Goal: Task Accomplishment & Management: Complete application form

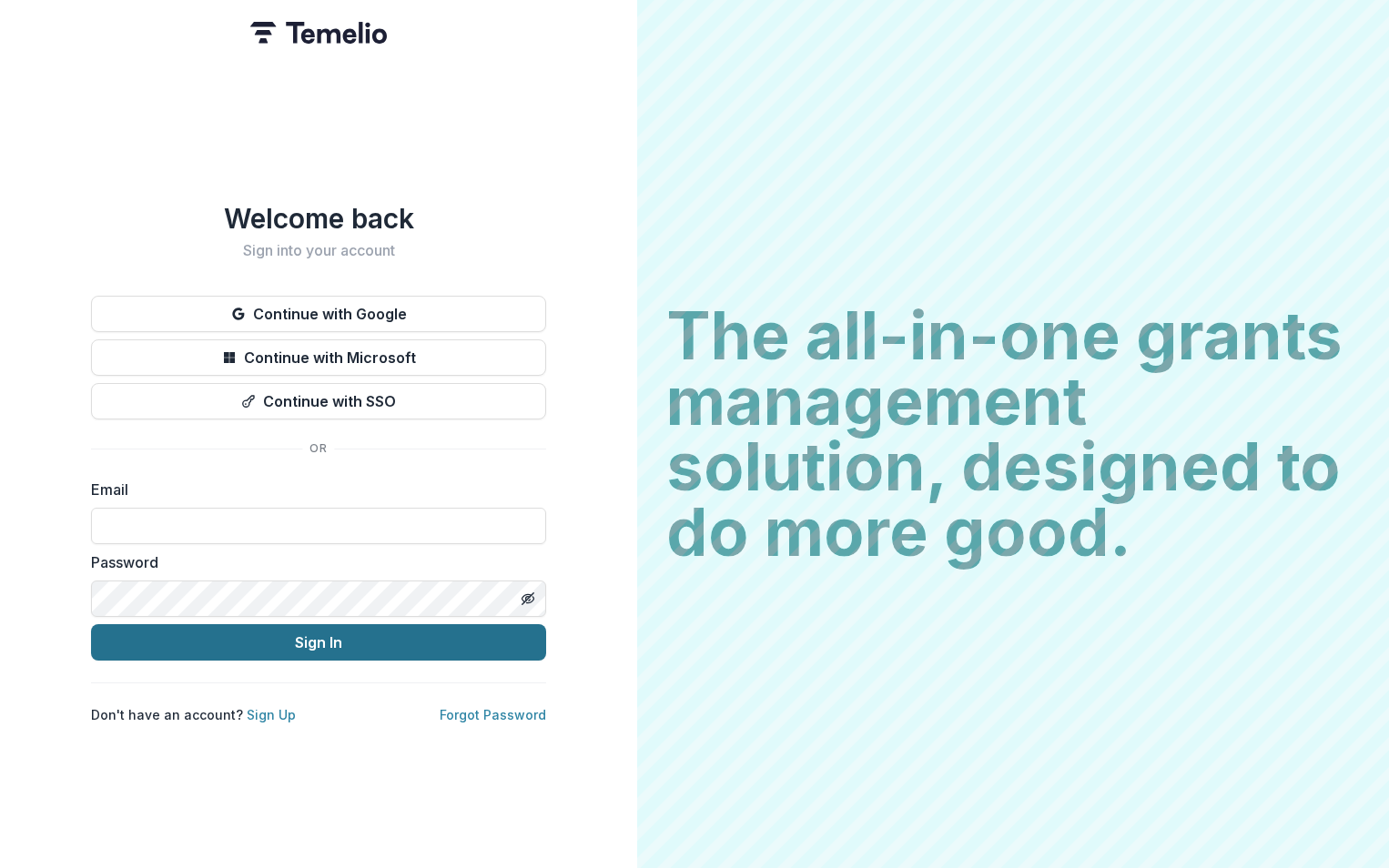
type input "**********"
click at [259, 639] on button "Sign In" at bounding box center [318, 642] width 455 height 37
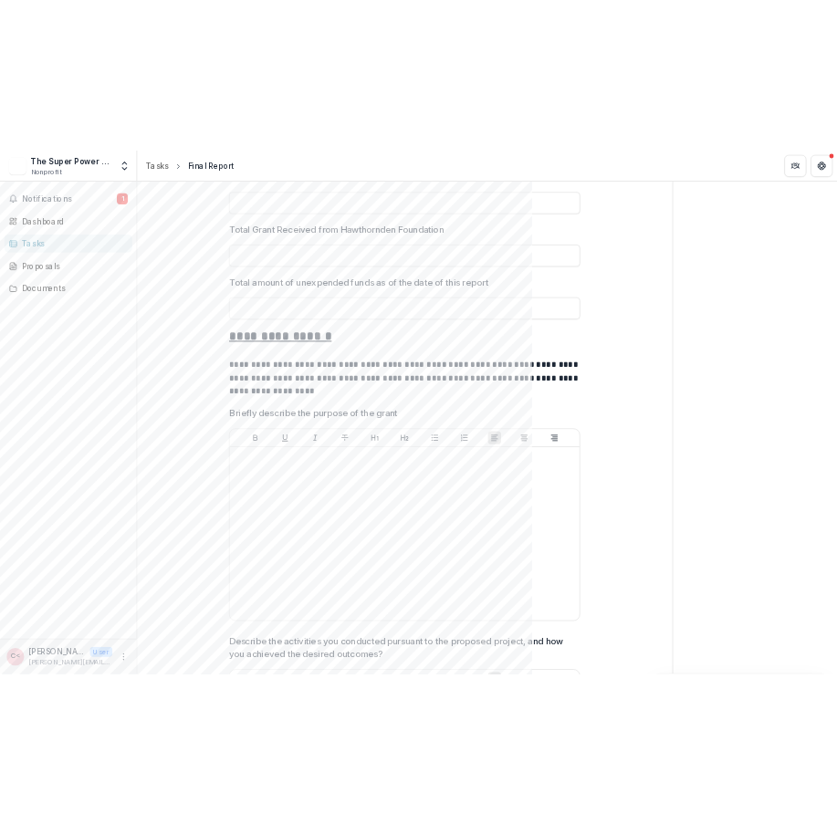
scroll to position [639, 0]
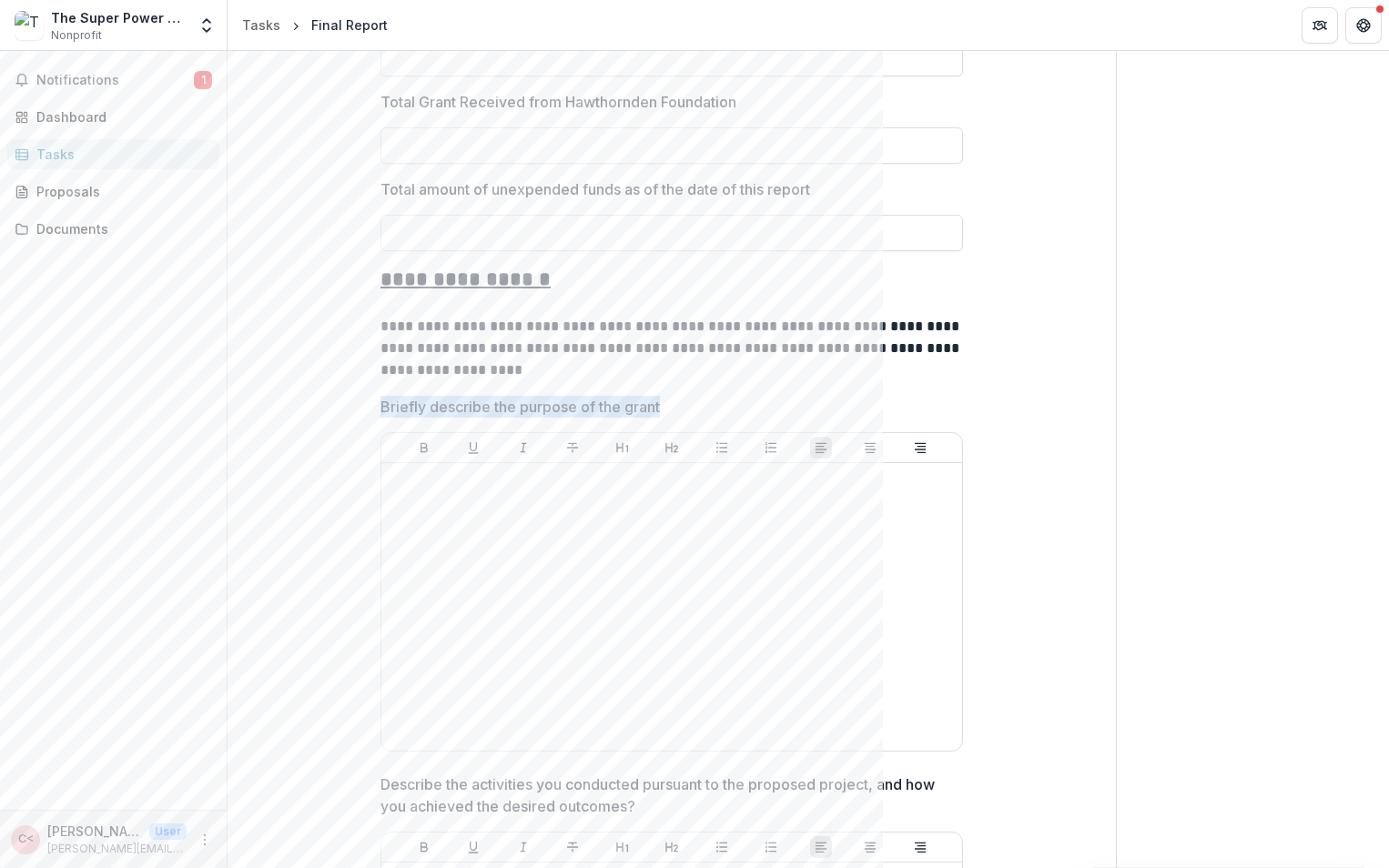
drag, startPoint x: 675, startPoint y: 409, endPoint x: 365, endPoint y: 412, distance: 310.0
copy p "Briefly describe the purpose of the grant"
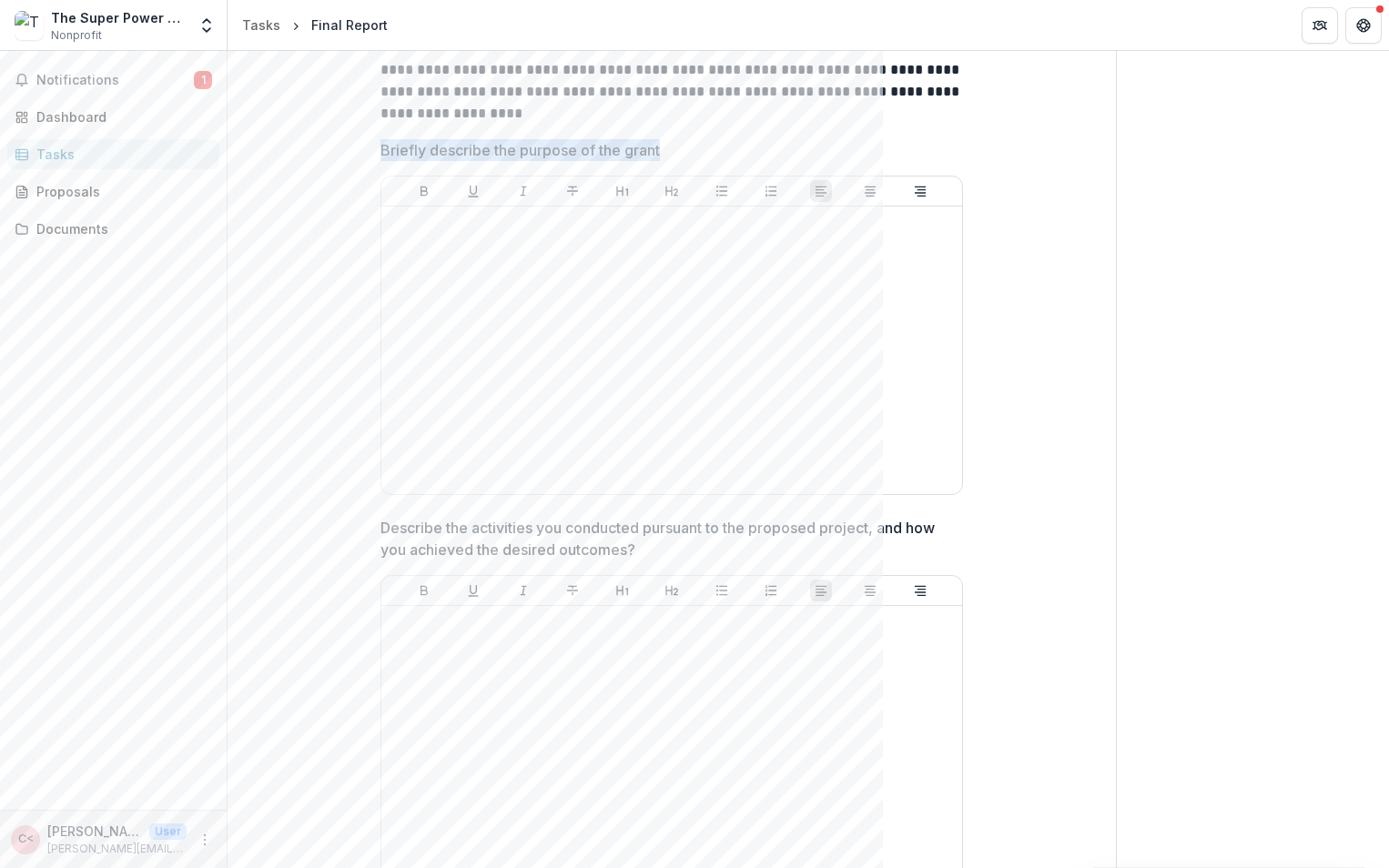
scroll to position [910, 0]
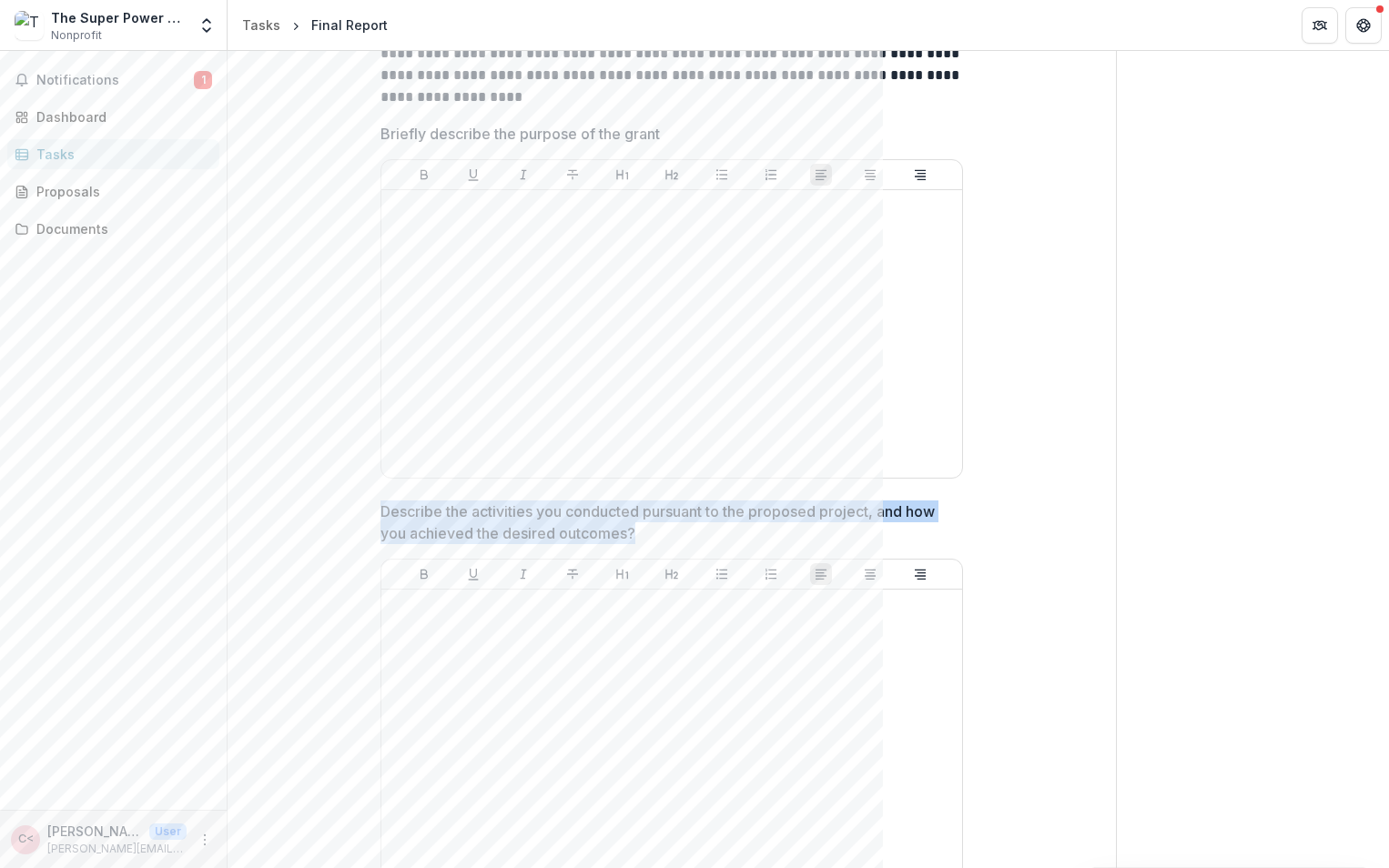
drag, startPoint x: 640, startPoint y: 535, endPoint x: 369, endPoint y: 516, distance: 271.7
copy p "Describe the activities you conducted pursuant to the proposed project, and how…"
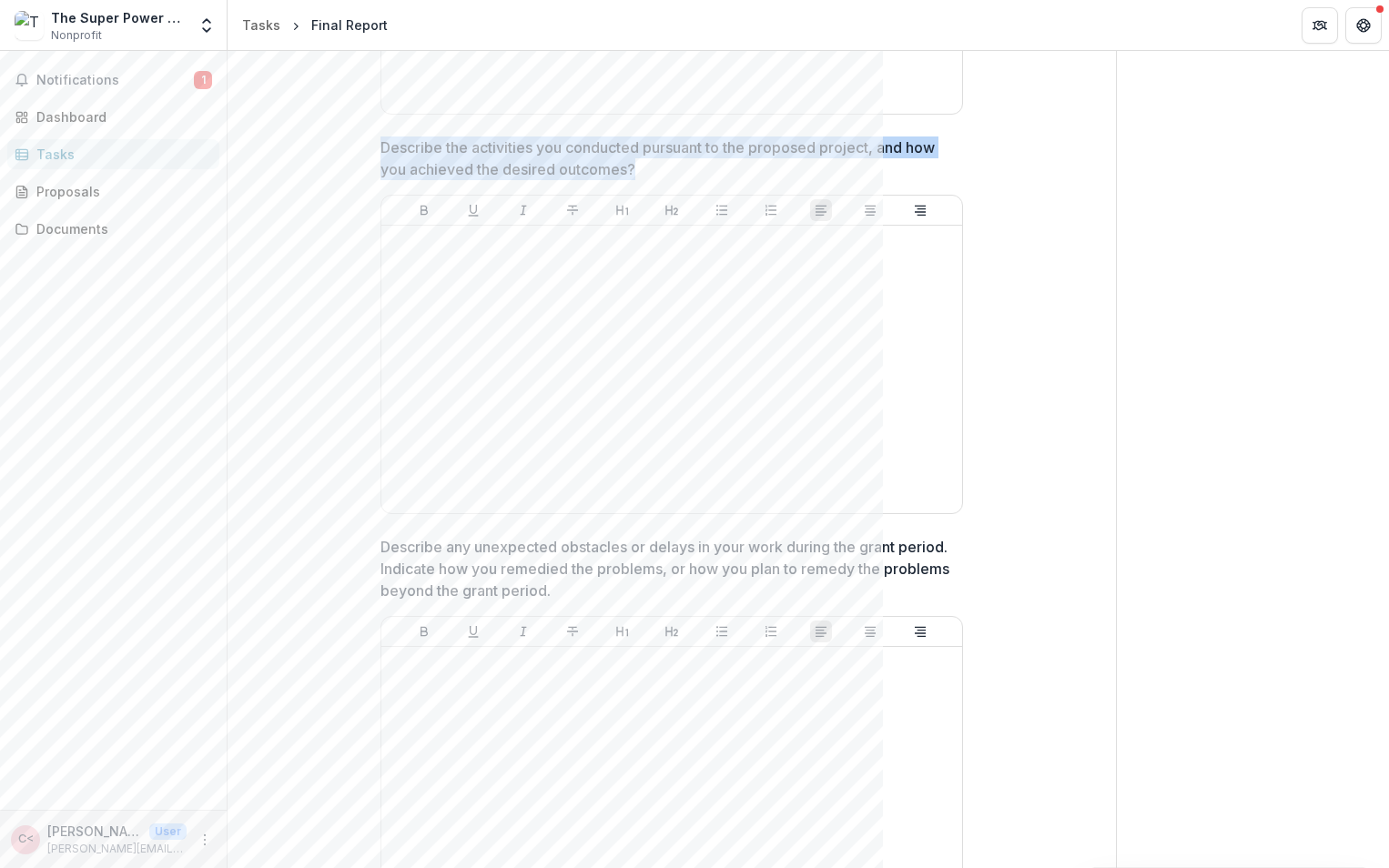
scroll to position [1455, 0]
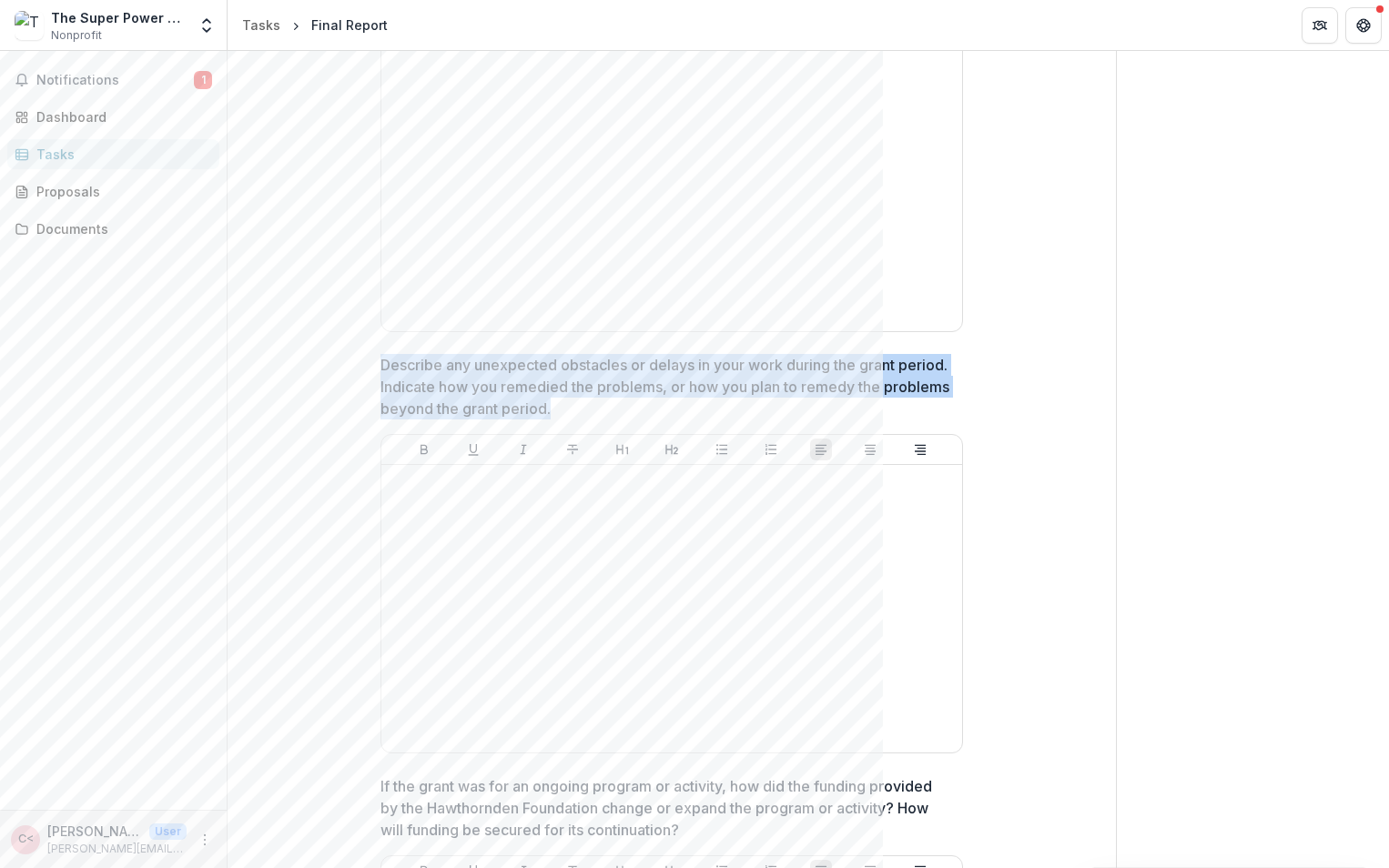
drag, startPoint x: 641, startPoint y: 402, endPoint x: 377, endPoint y: 370, distance: 265.9
copy p "Describe any unexpected obstacles or delays in your work during the grant perio…"
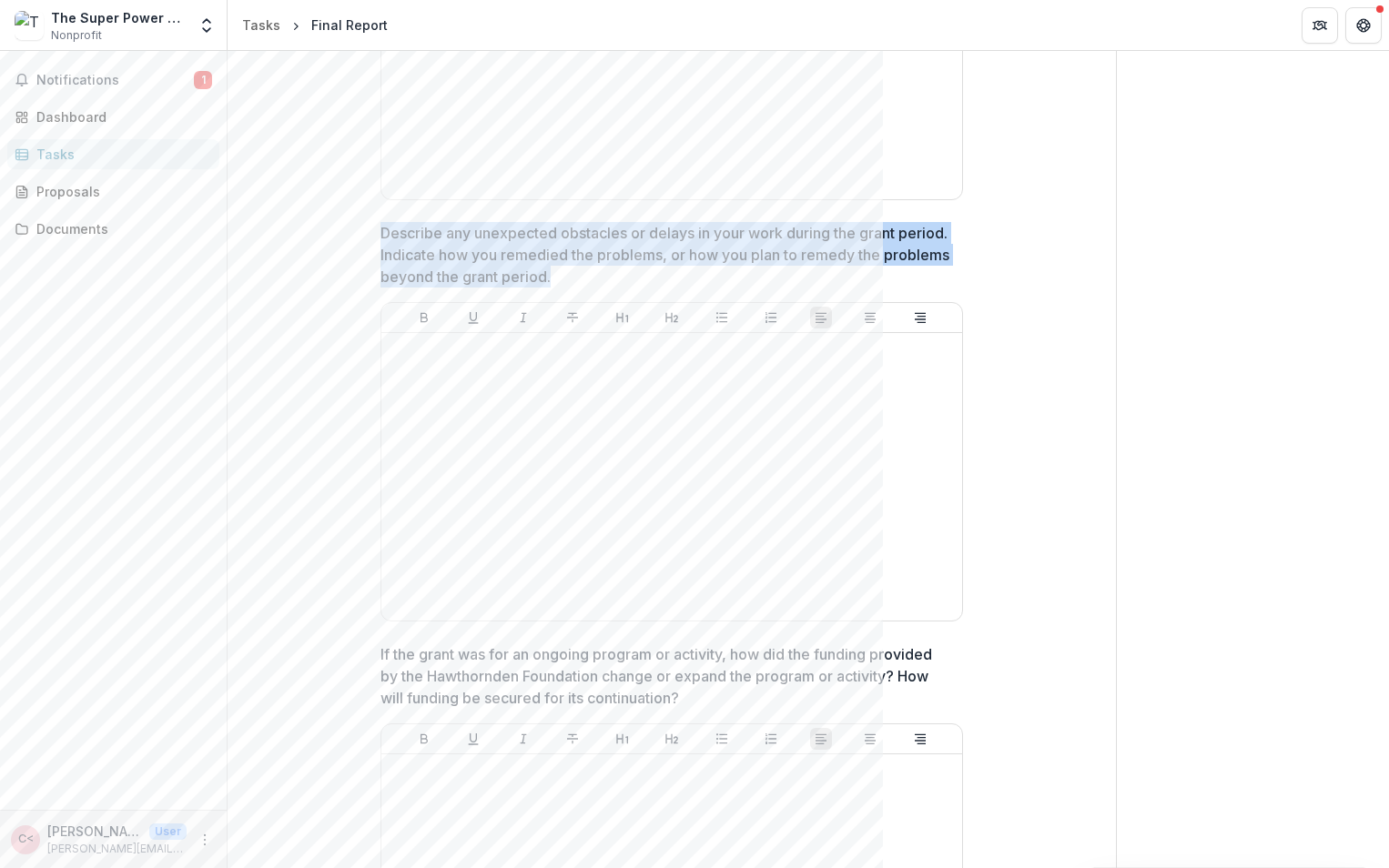
scroll to position [1728, 0]
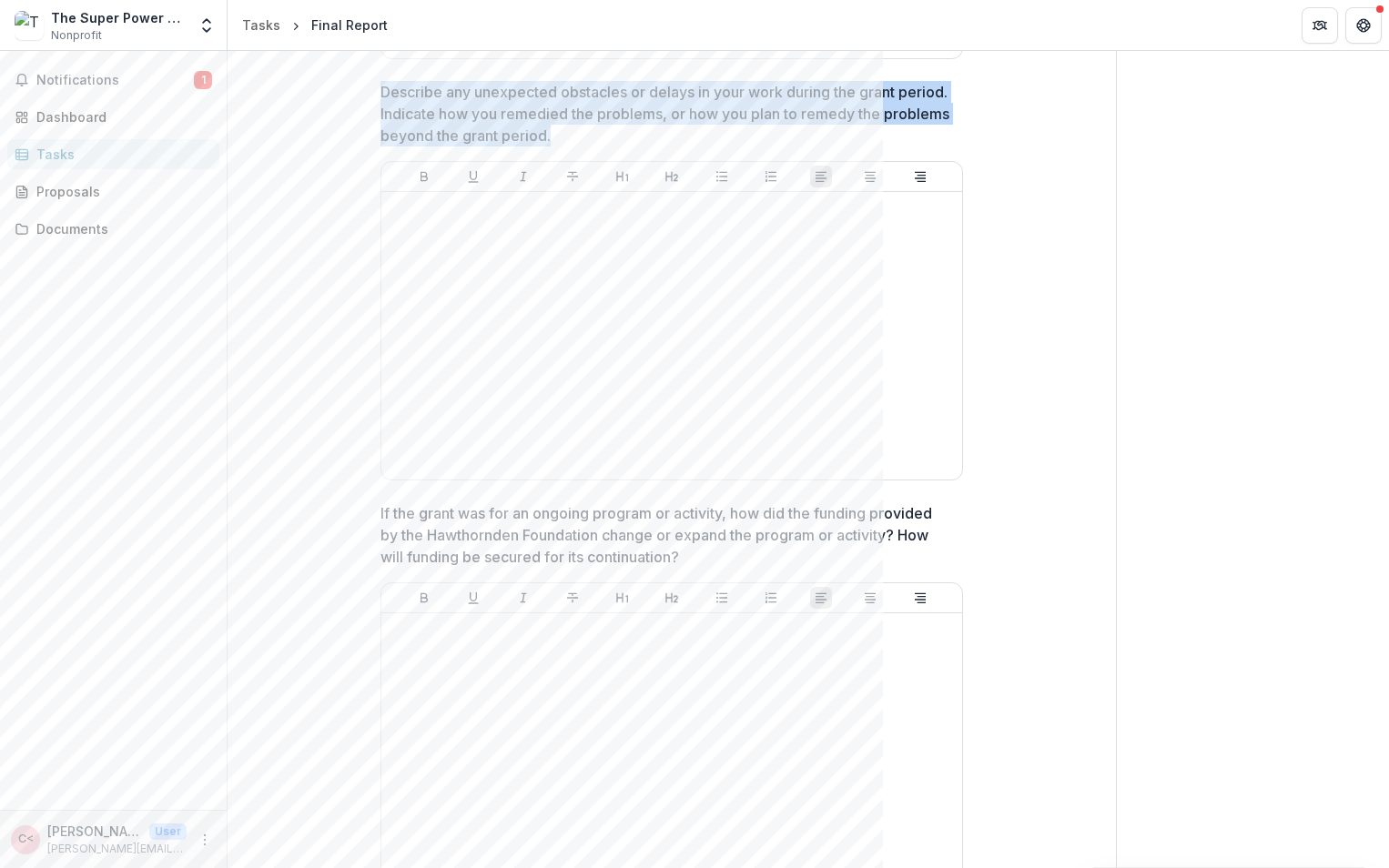
drag, startPoint x: 701, startPoint y: 560, endPoint x: 370, endPoint y: 517, distance: 333.8
click at [370, 517] on div "**********" at bounding box center [671, 699] width 611 height 4478
copy p "If the grant was for an ongoing program or activity, how did the funding provid…"
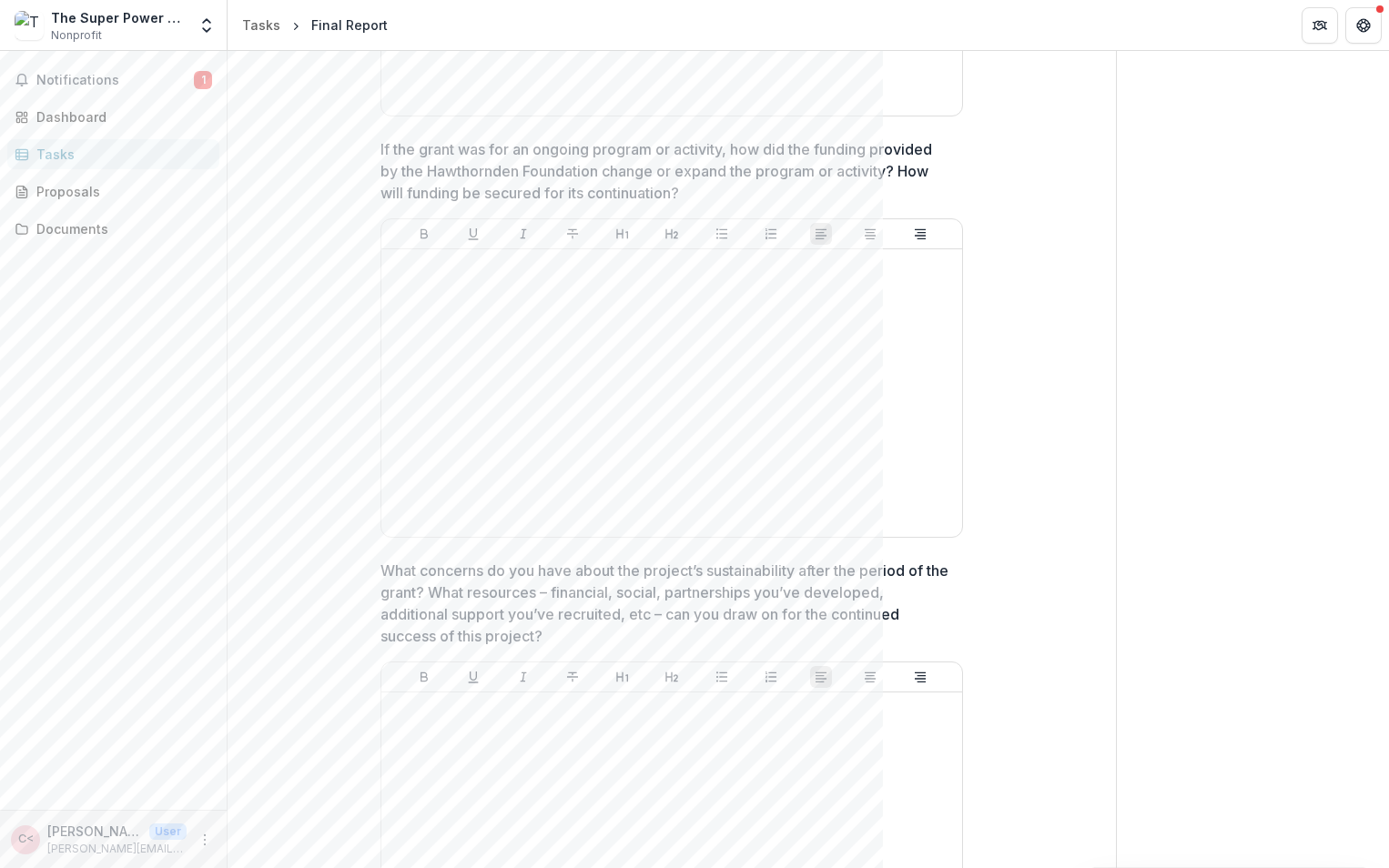
scroll to position [2183, 0]
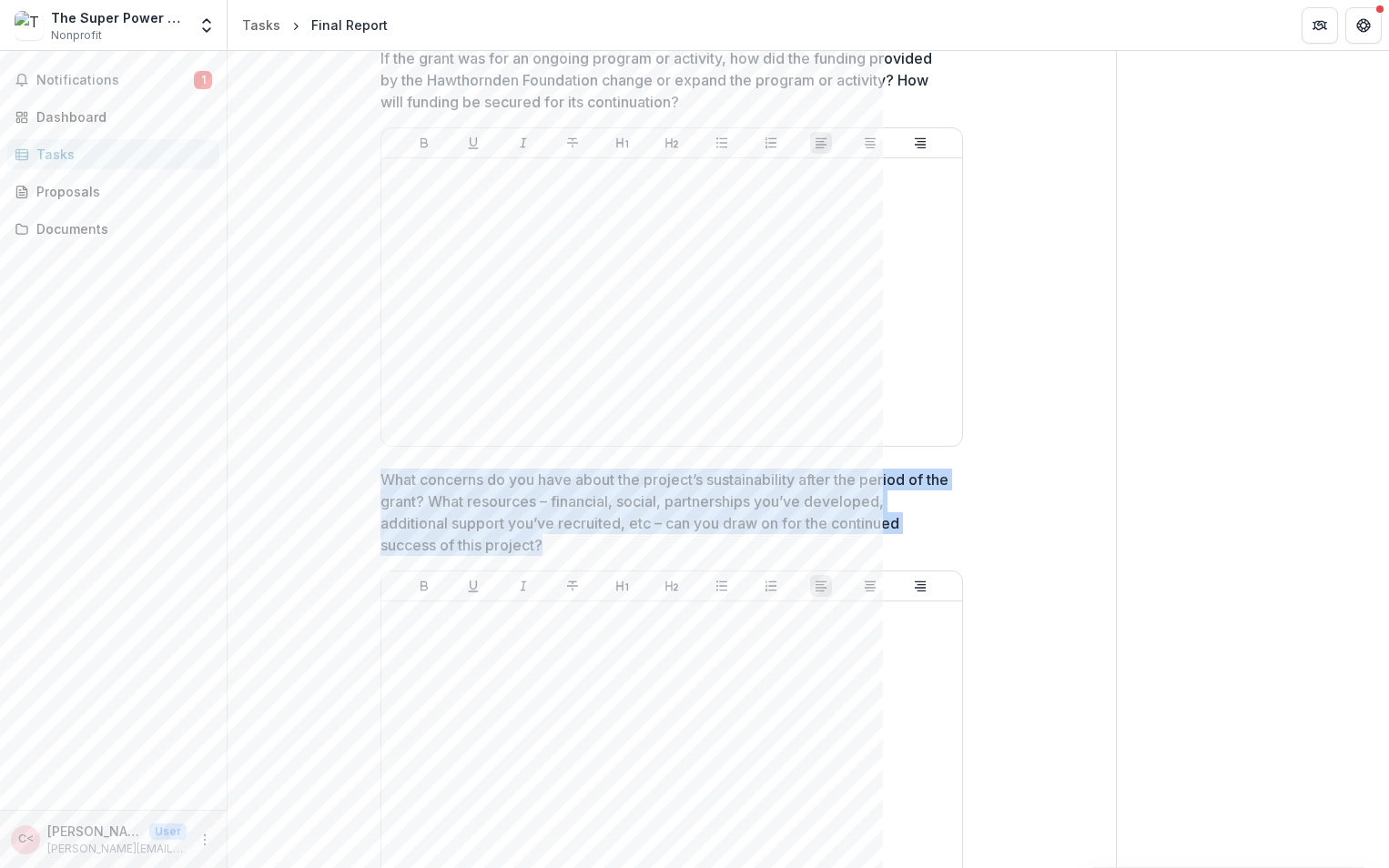
drag, startPoint x: 556, startPoint y: 545, endPoint x: 373, endPoint y: 481, distance: 193.9
click at [373, 481] on div "**********" at bounding box center [671, 243] width 611 height 4478
copy p "What concerns do you have about the project’s sustainability after the period o…"
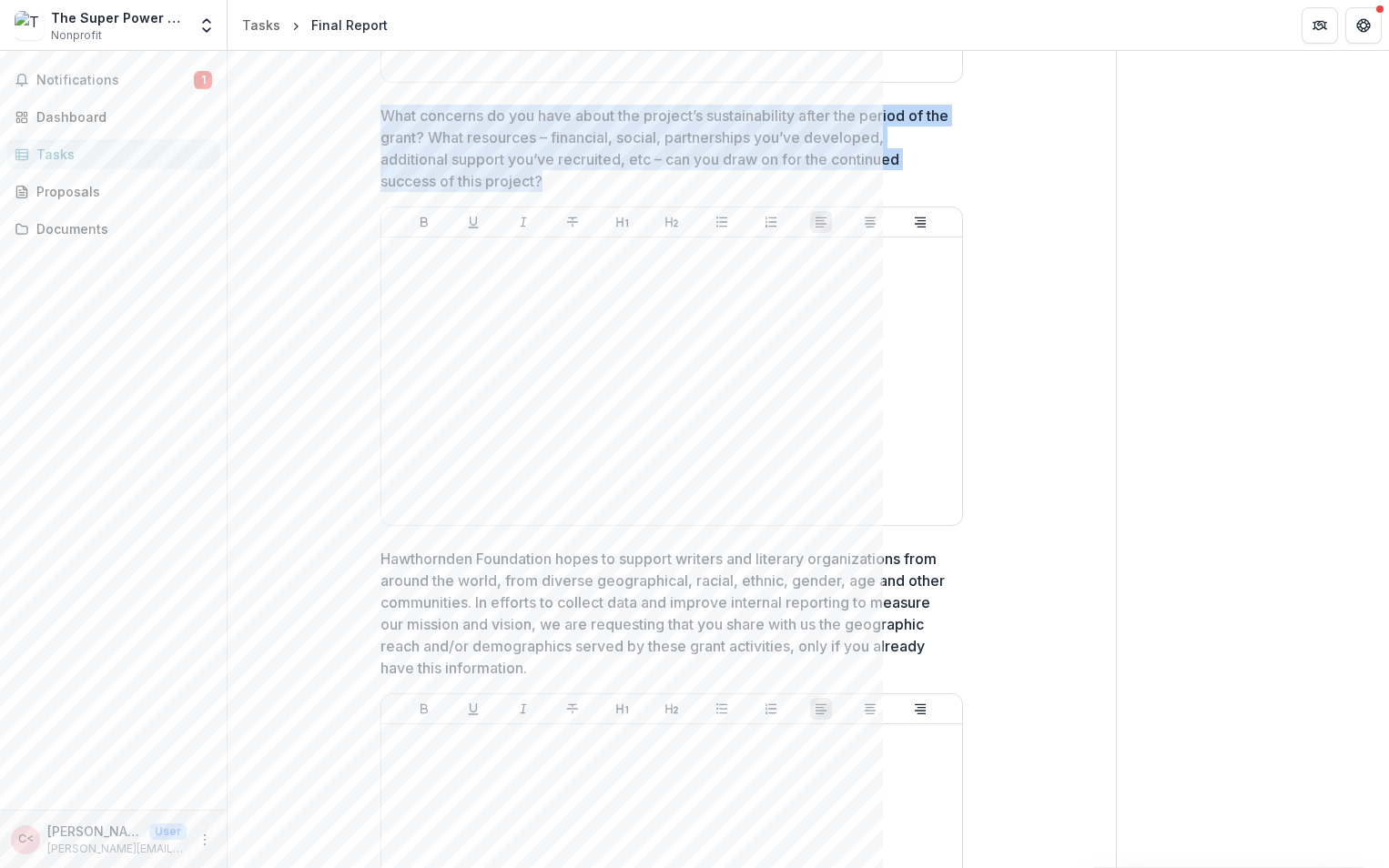
scroll to position [2729, 0]
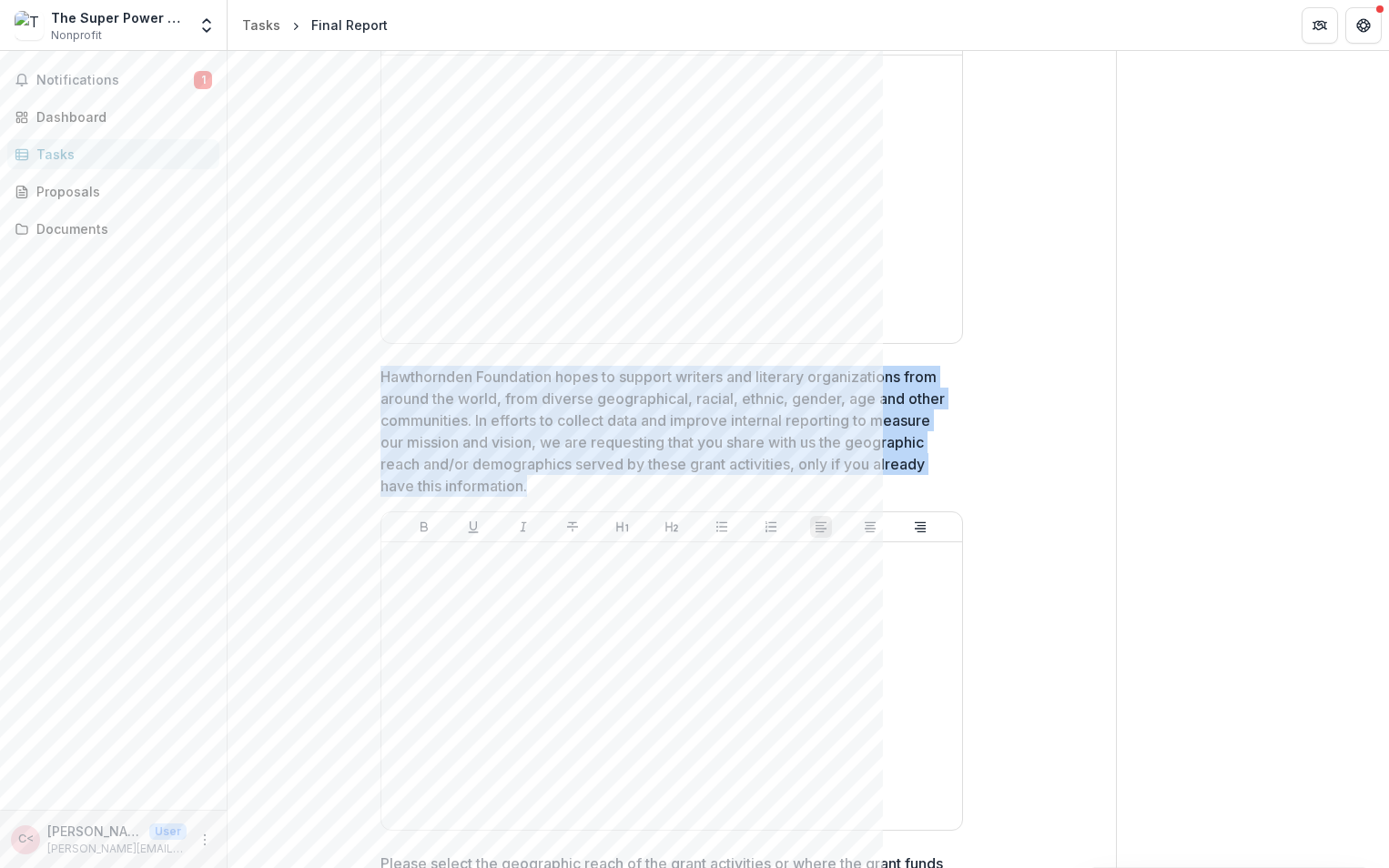
drag, startPoint x: 540, startPoint y: 484, endPoint x: 367, endPoint y: 380, distance: 201.9
copy p "Hawthornden Foundation hopes to support writers and literary organizations from…"
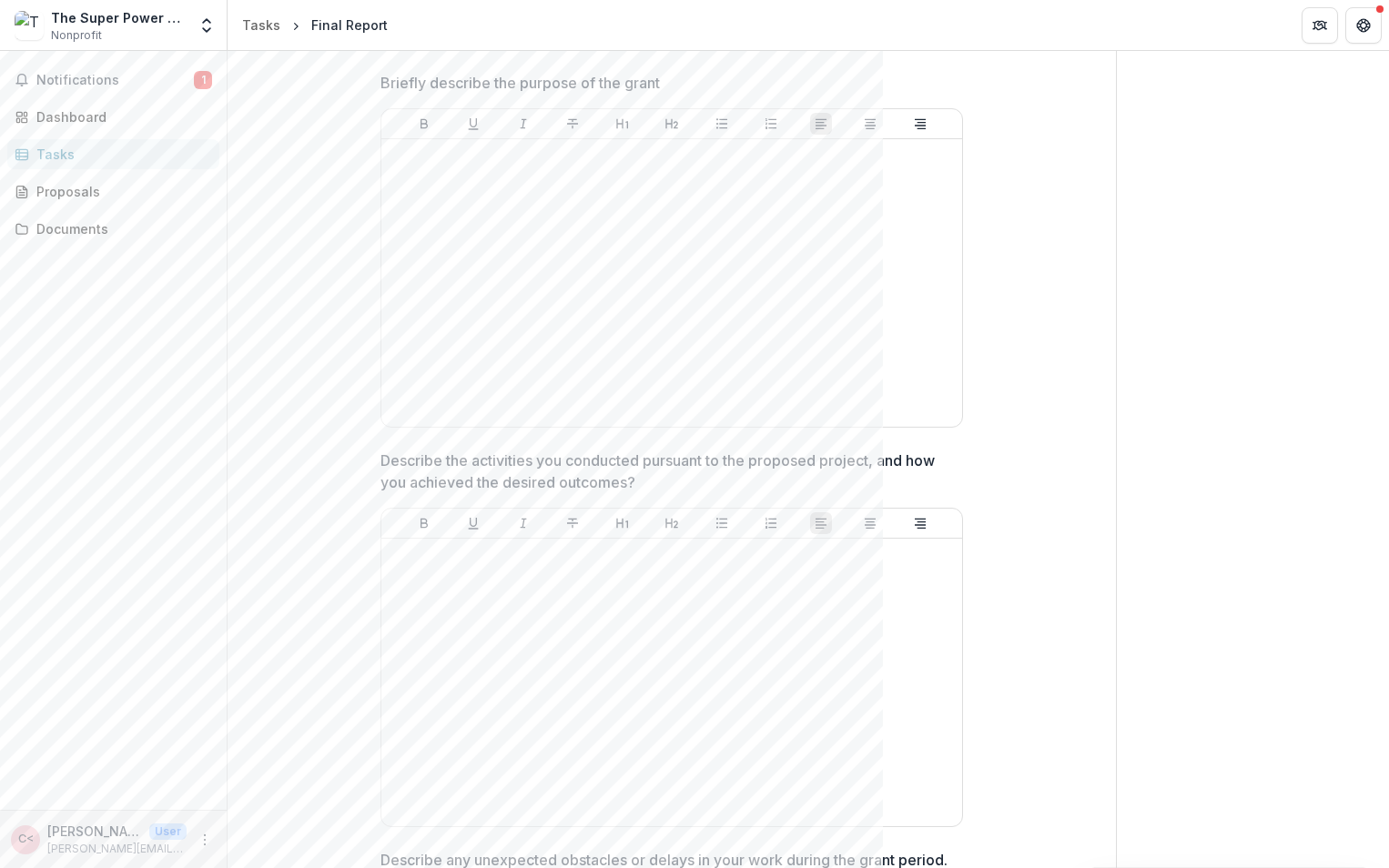
scroll to position [993, 0]
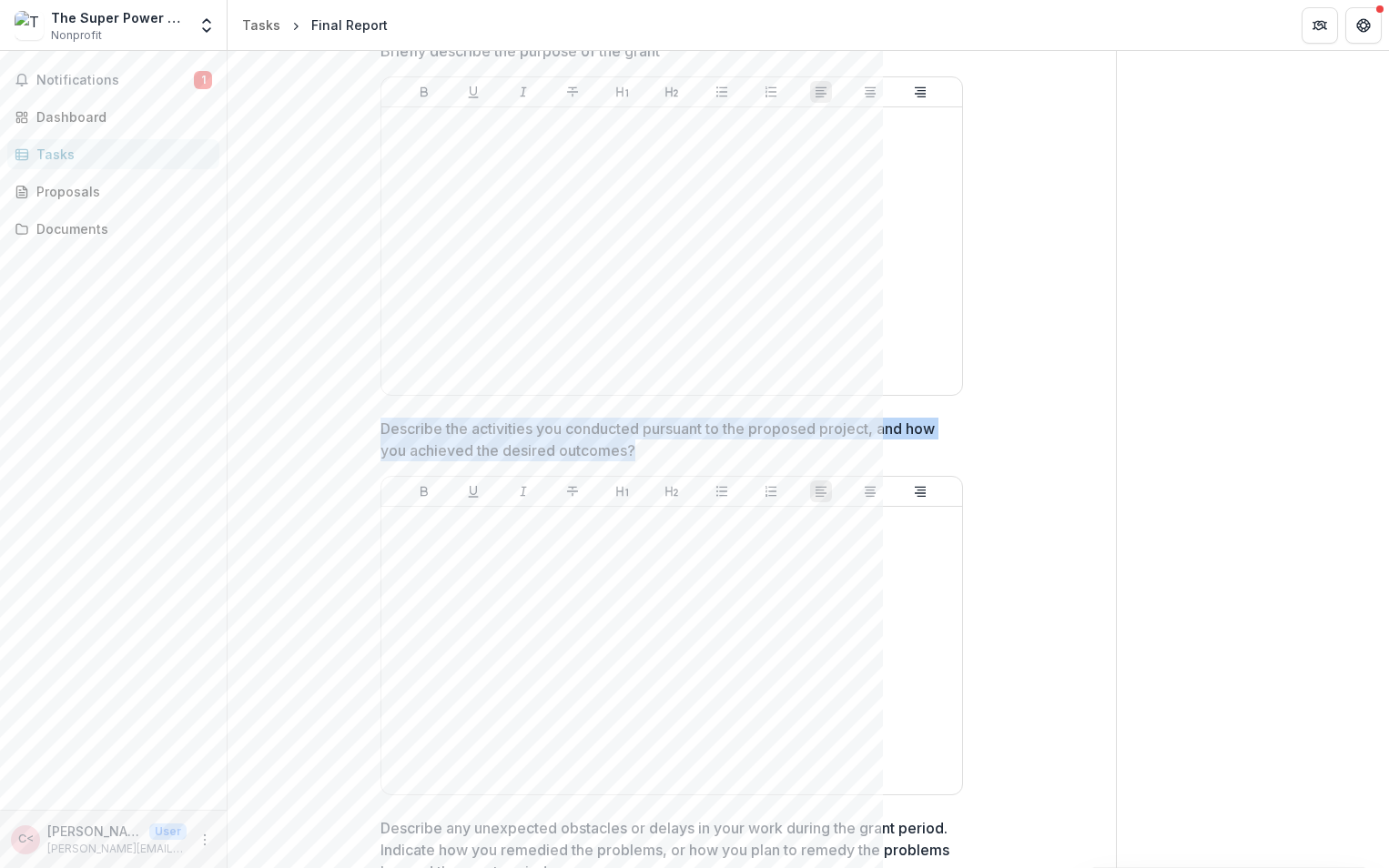
drag, startPoint x: 669, startPoint y: 454, endPoint x: 349, endPoint y: 429, distance: 321.0
copy p "Describe the activities you conducted pursuant to the proposed project, and how…"
